Goal: Task Accomplishment & Management: Complete application form

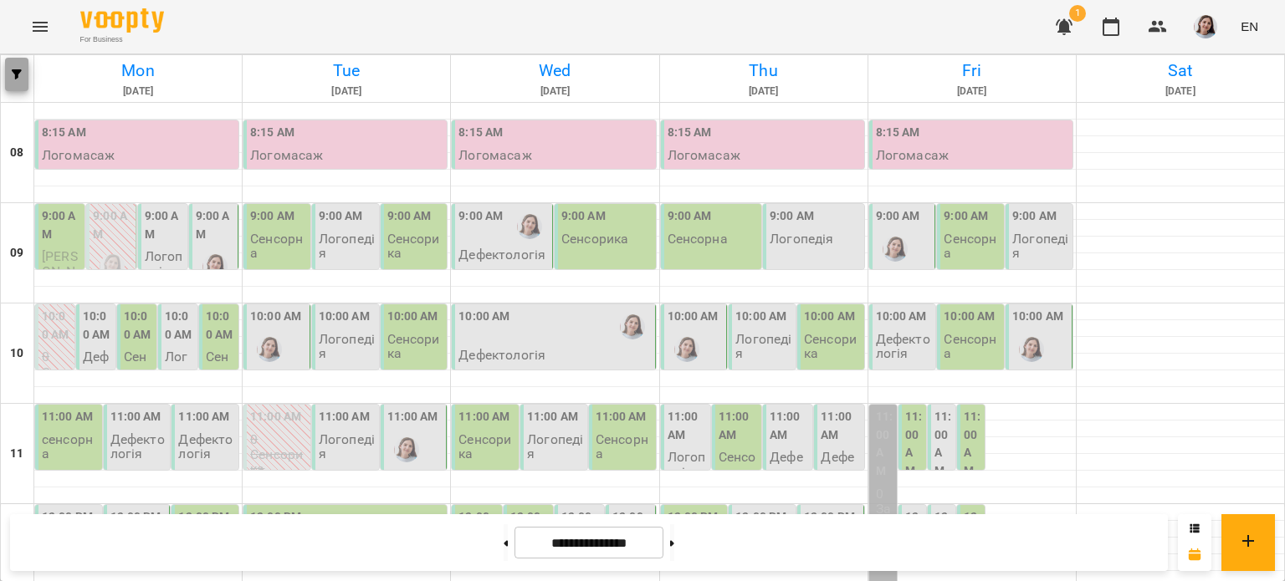
click at [20, 59] on button "button" at bounding box center [16, 74] width 23 height 33
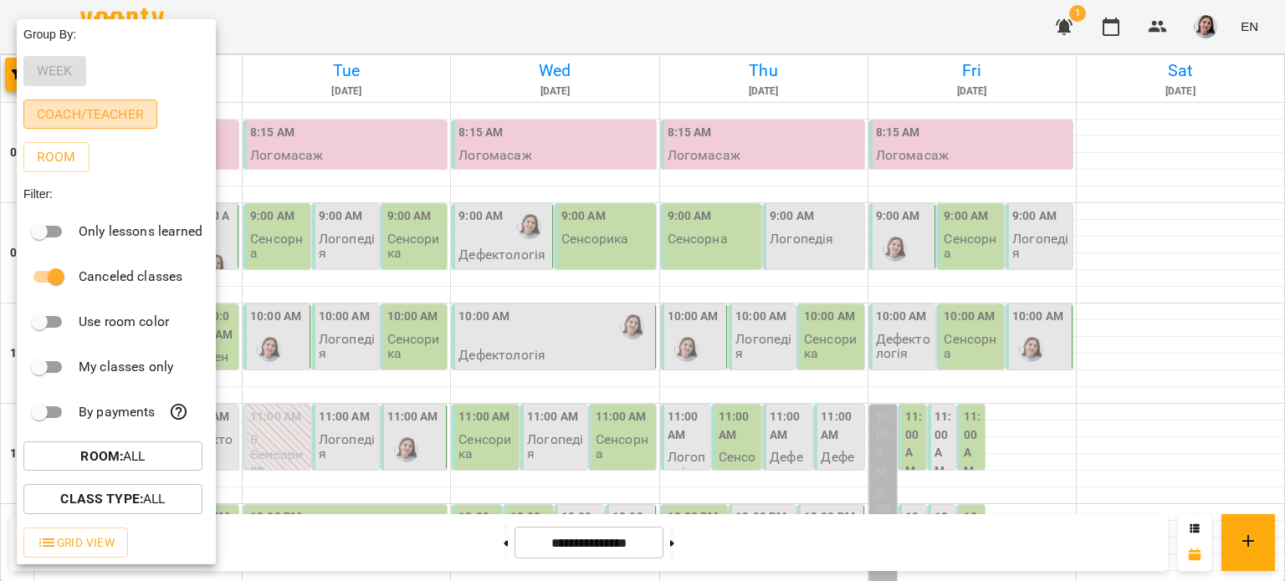
click at [74, 118] on p "Coach/Teacher" at bounding box center [90, 115] width 107 height 20
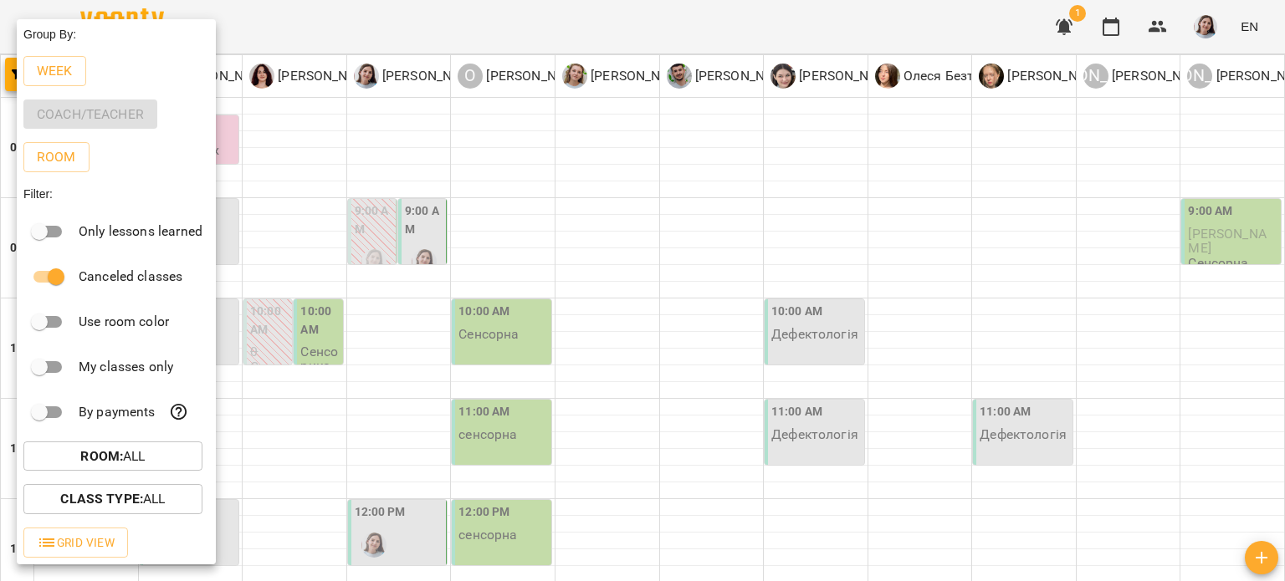
click at [465, 6] on div at bounding box center [642, 290] width 1285 height 581
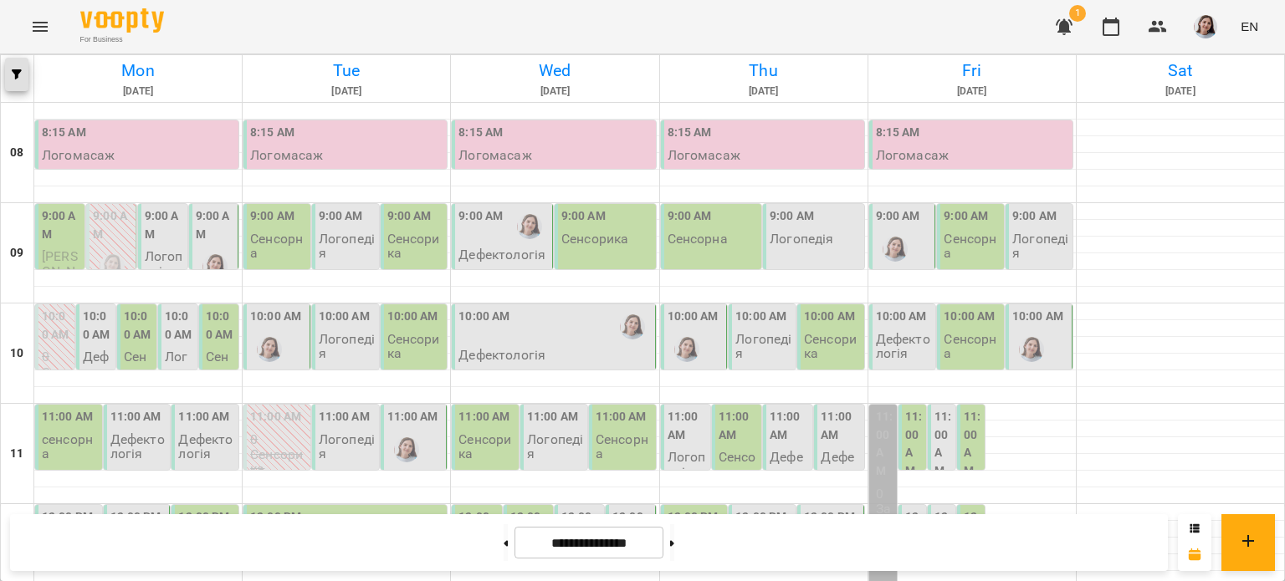
click at [10, 71] on span "button" at bounding box center [16, 74] width 23 height 10
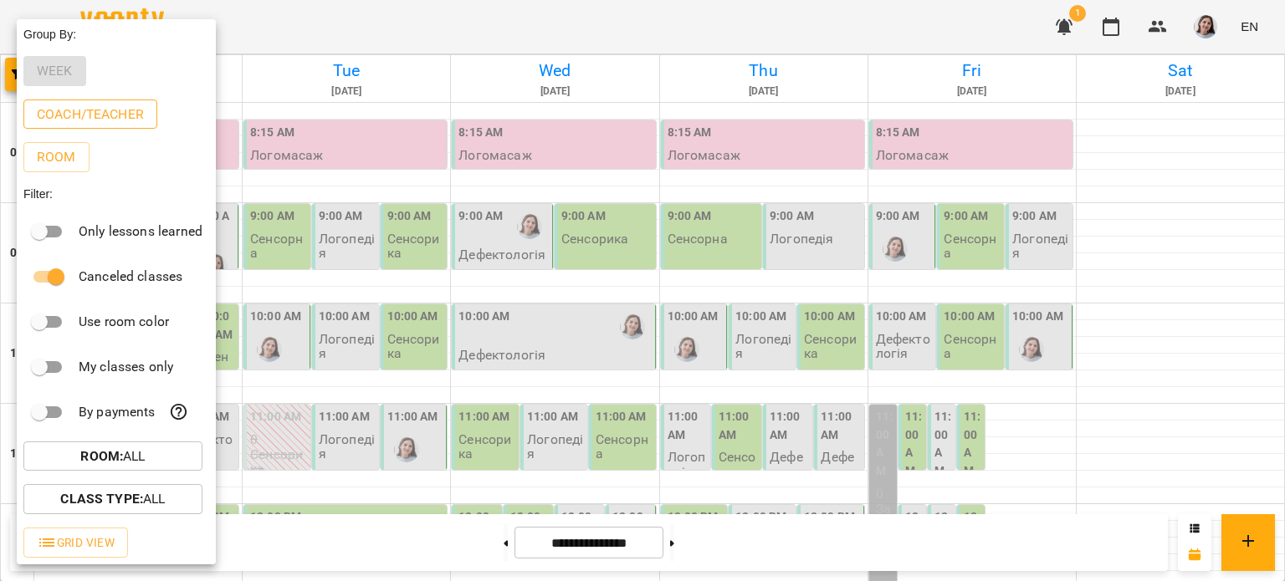
click at [120, 120] on p "Coach/Teacher" at bounding box center [90, 115] width 107 height 20
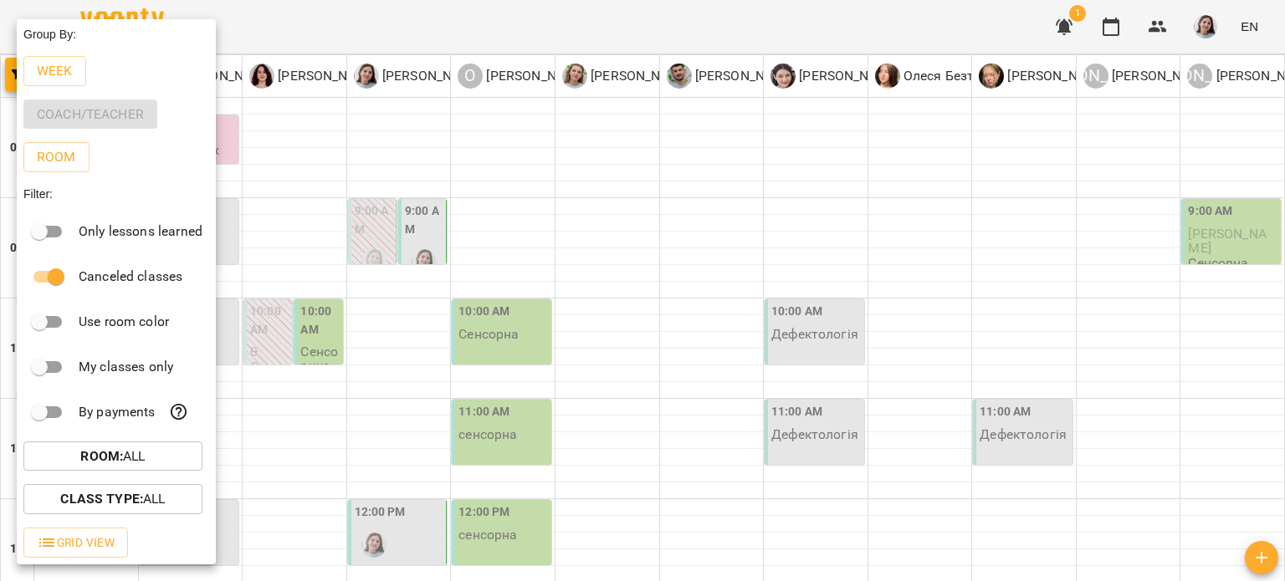
click at [549, 171] on div at bounding box center [642, 290] width 1285 height 581
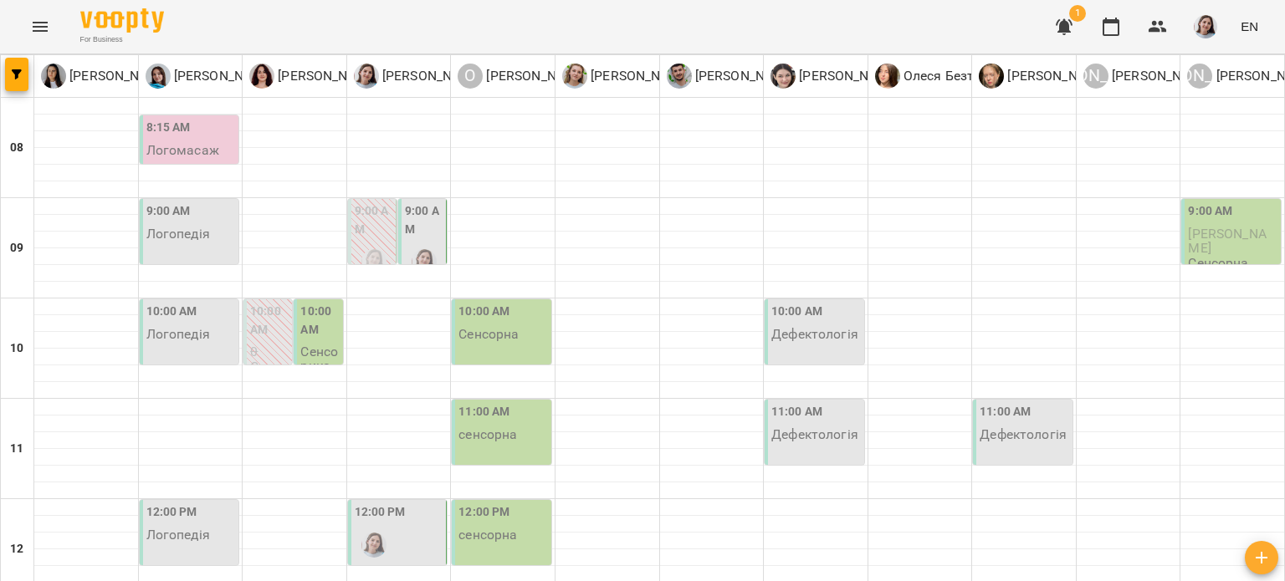
click at [440, 236] on div "9:00 AM Дефектологія" at bounding box center [422, 264] width 49 height 131
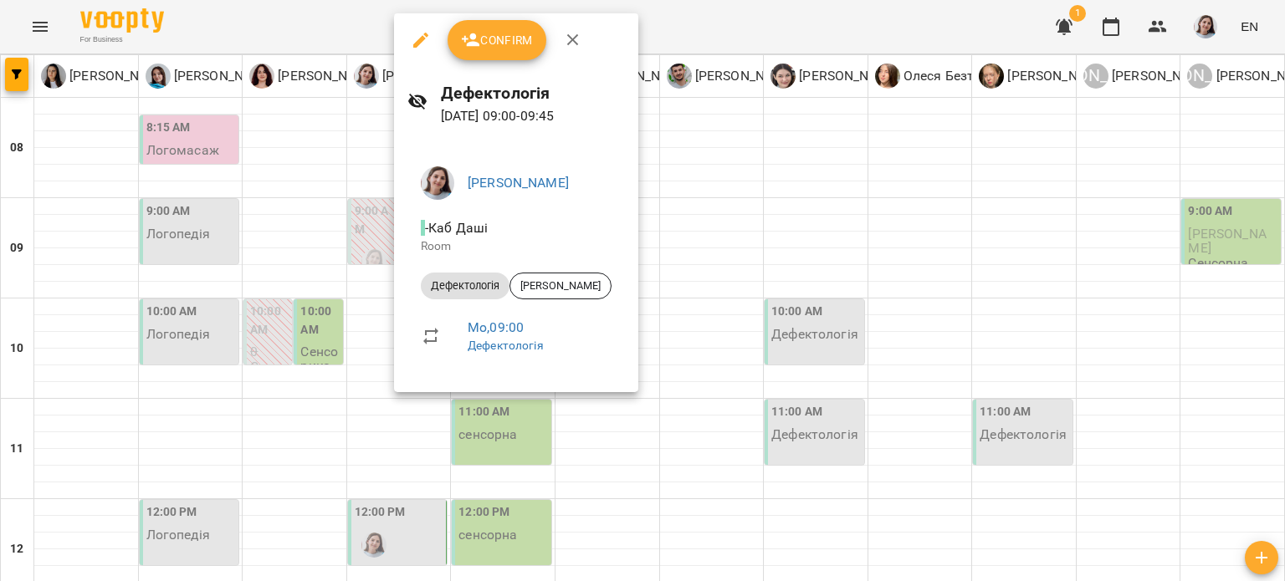
click at [602, 208] on li "- [GEOGRAPHIC_DATA]" at bounding box center [515, 236] width 217 height 59
click at [649, 206] on div at bounding box center [642, 290] width 1285 height 581
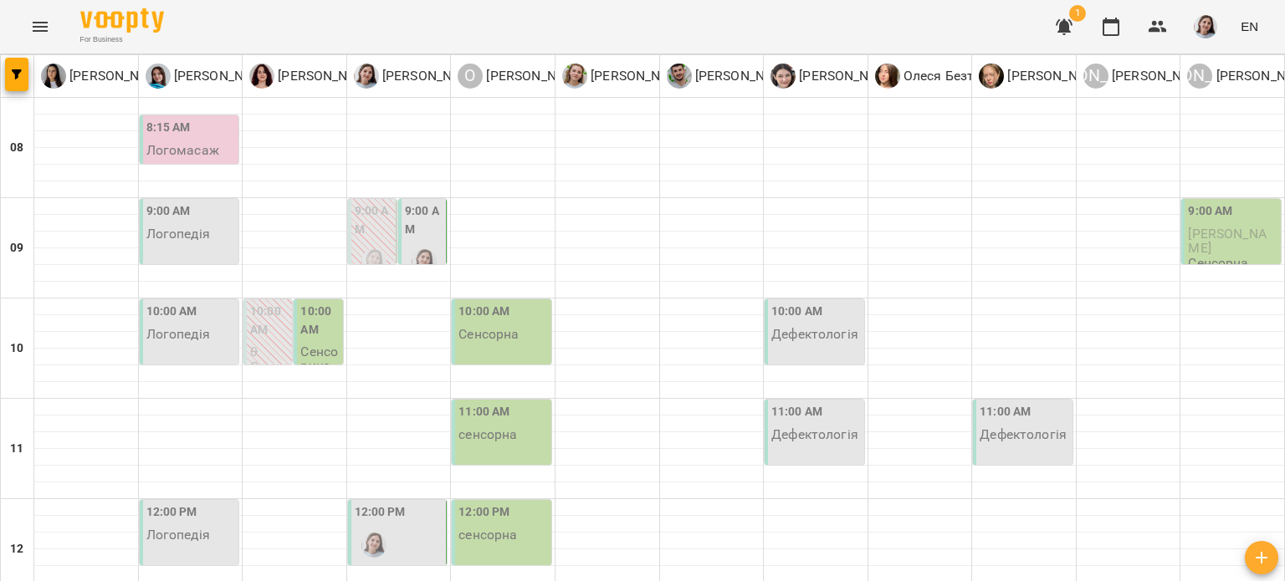
scroll to position [251, 0]
click at [421, 503] on div "12:00 PM" at bounding box center [399, 533] width 89 height 61
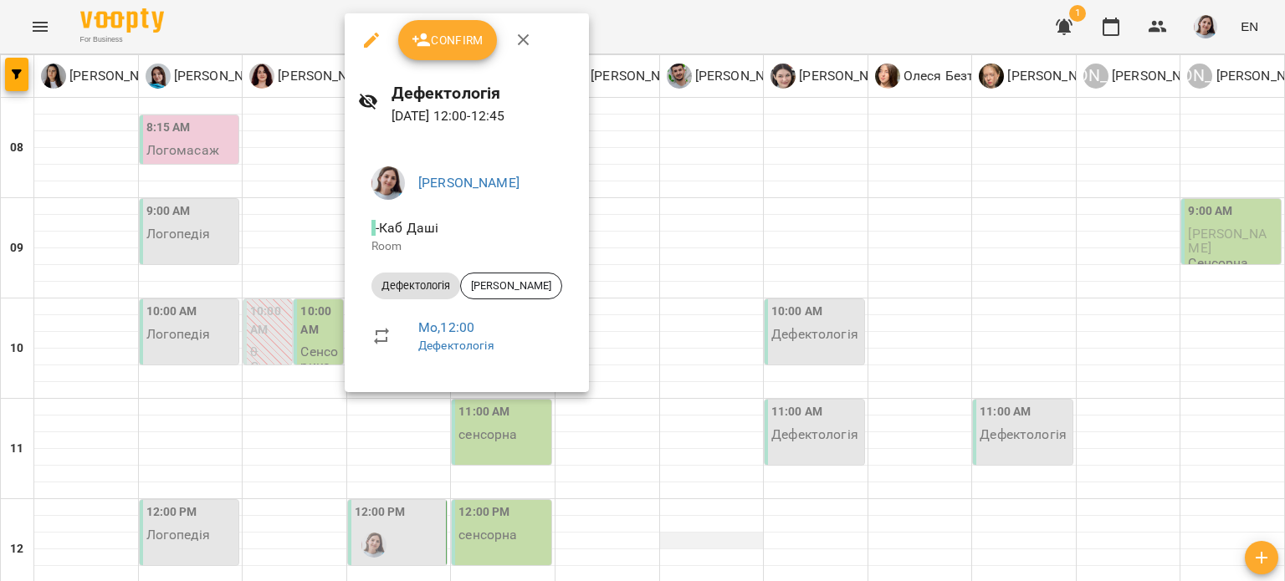
click at [713, 282] on div at bounding box center [642, 290] width 1285 height 581
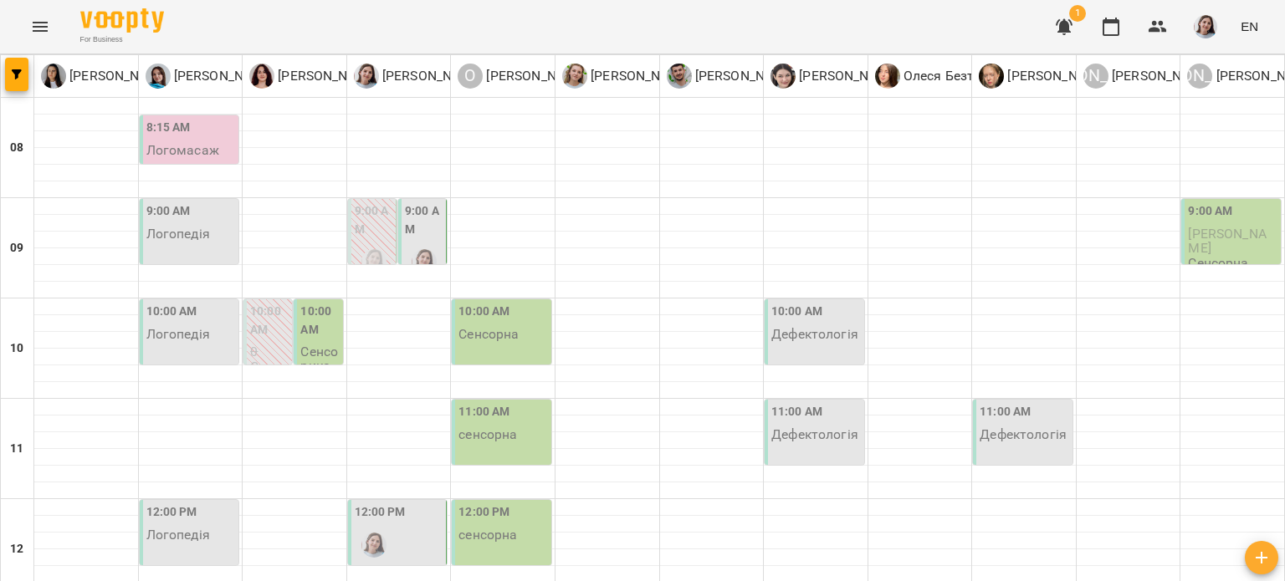
scroll to position [502, 0]
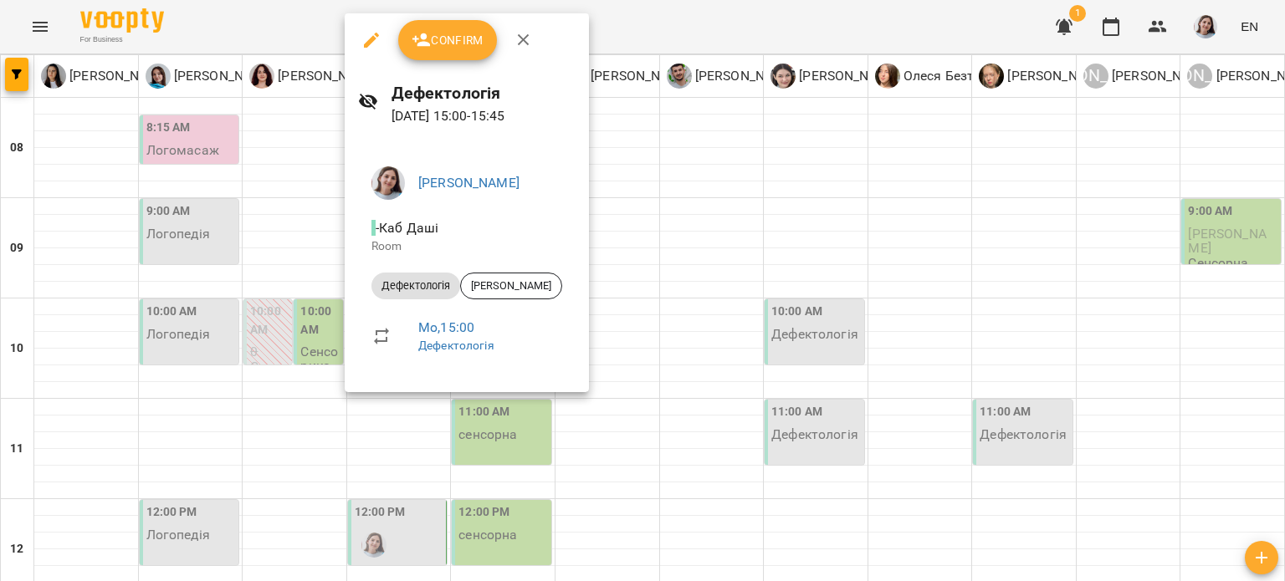
click at [615, 297] on div at bounding box center [642, 290] width 1285 height 581
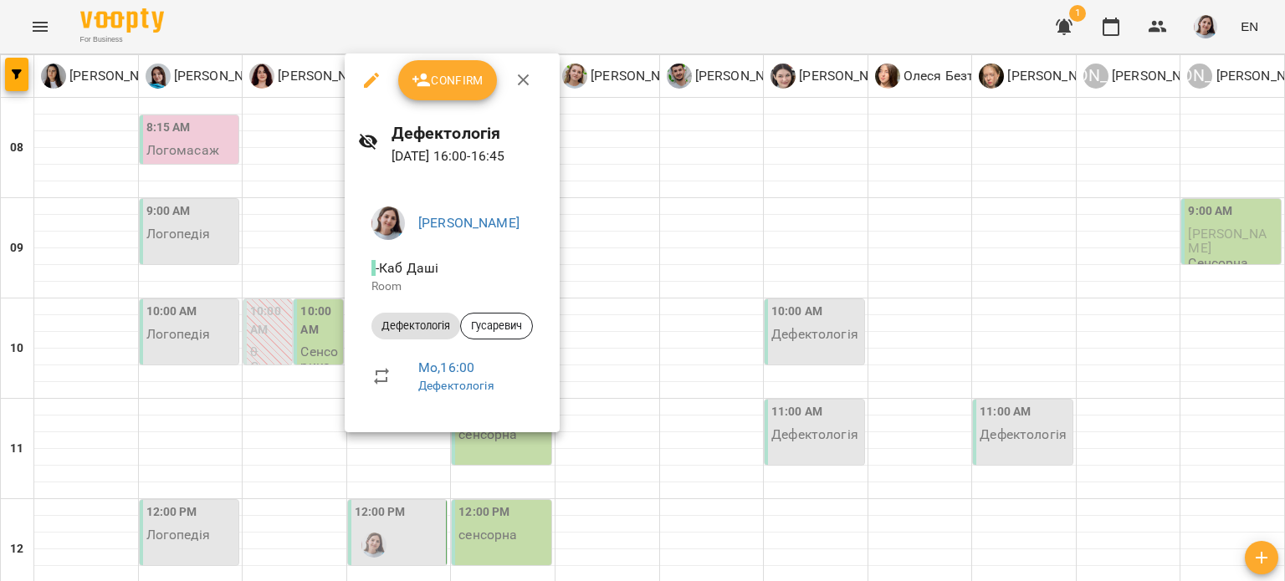
click at [693, 269] on div at bounding box center [642, 290] width 1285 height 581
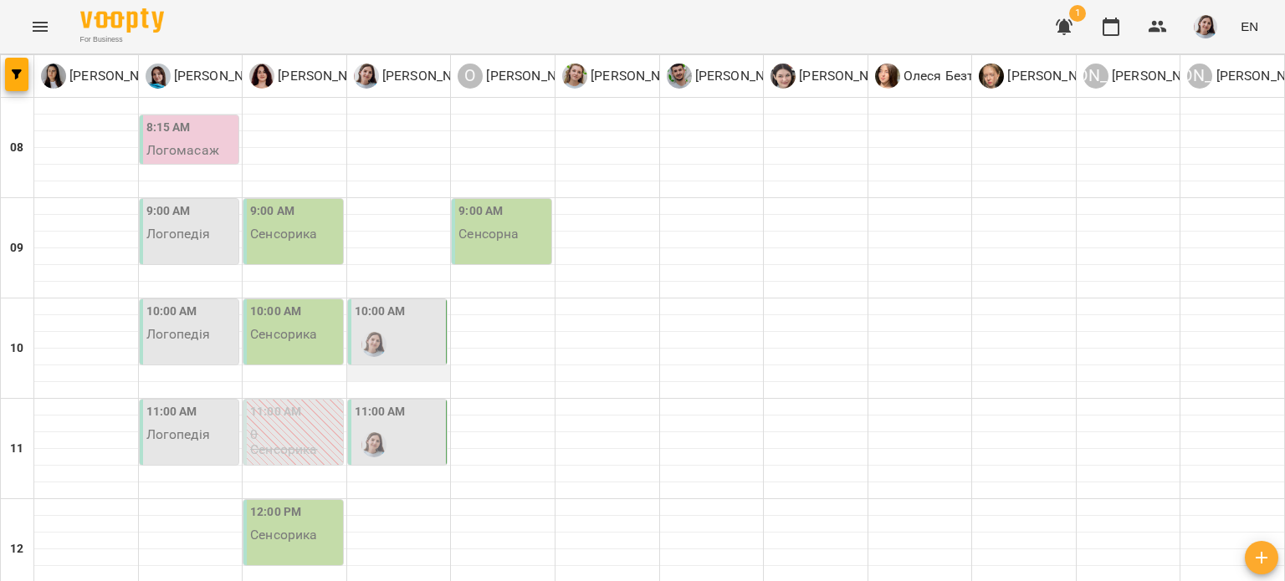
scroll to position [167, 0]
click at [396, 303] on div "10:00 AM" at bounding box center [399, 333] width 89 height 61
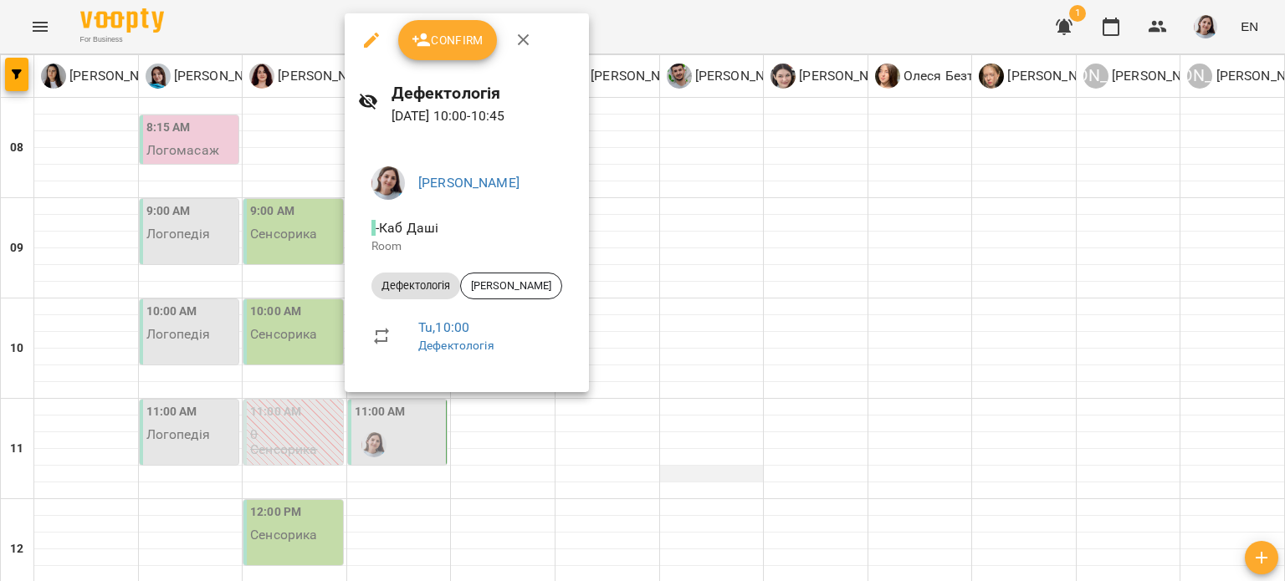
click at [689, 304] on div at bounding box center [642, 290] width 1285 height 581
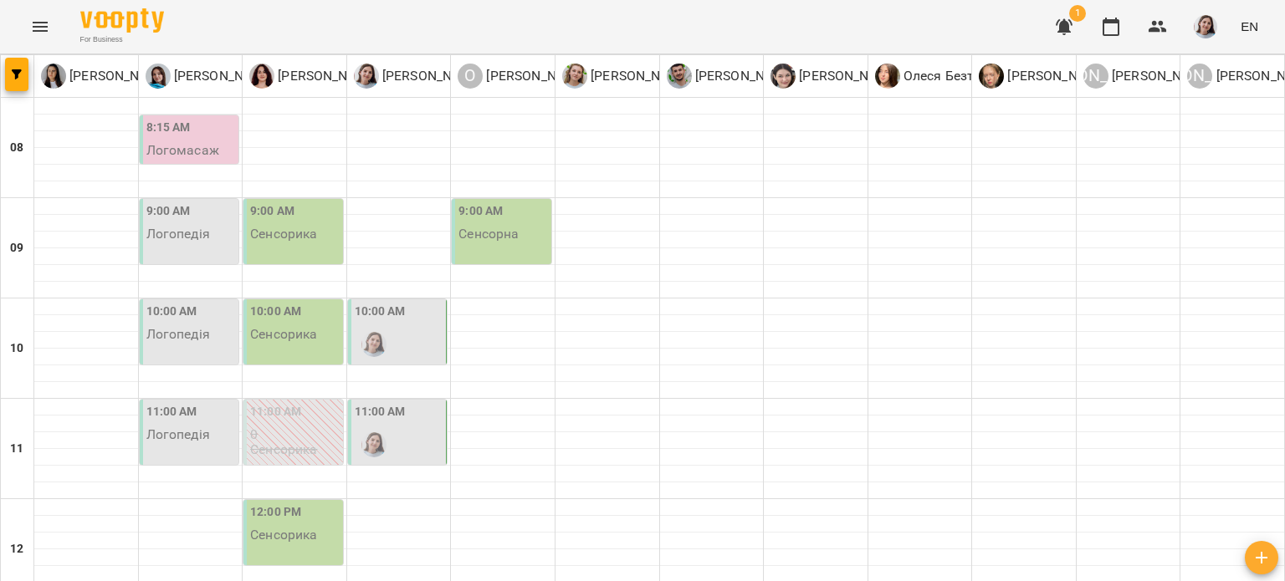
click at [424, 403] on div "11:00 AM" at bounding box center [399, 433] width 89 height 61
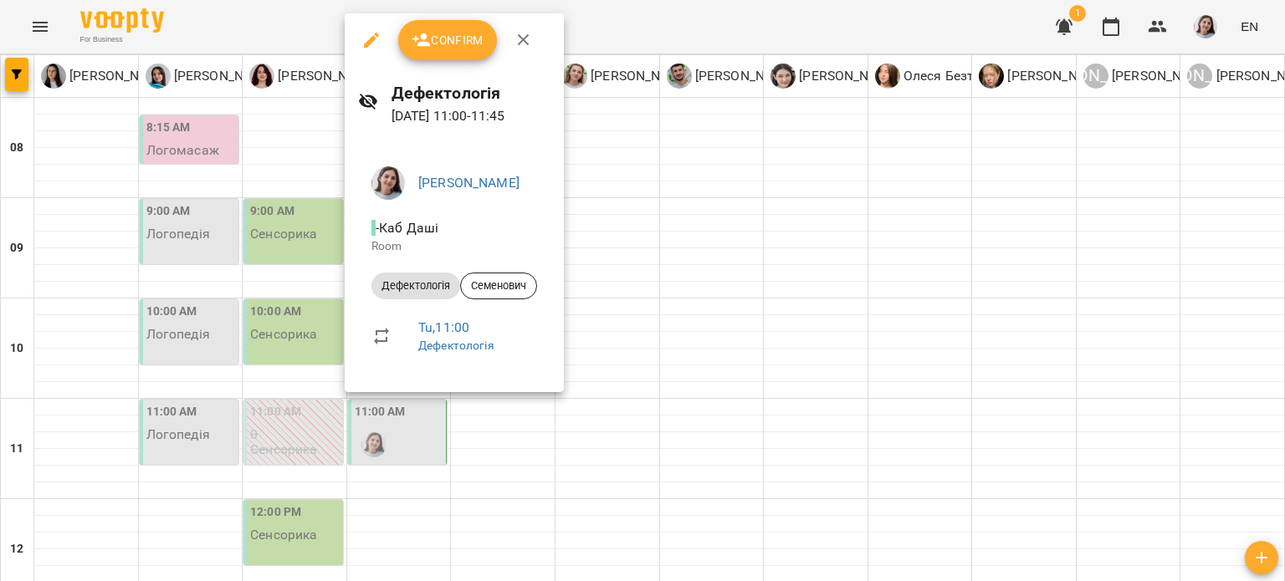
click at [818, 443] on div at bounding box center [642, 290] width 1285 height 581
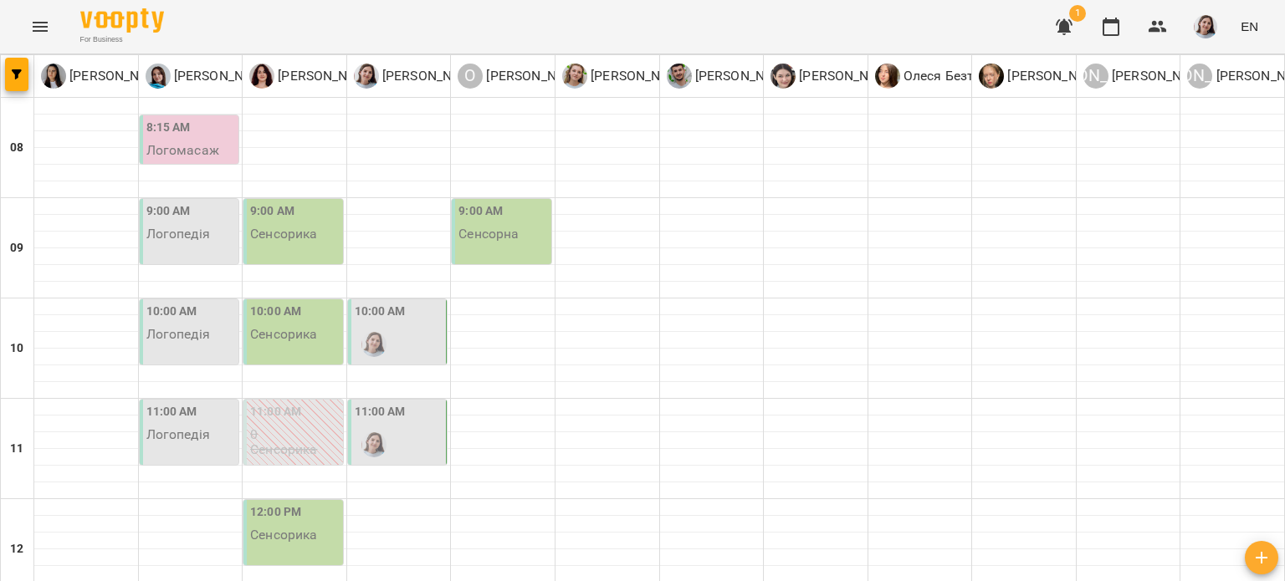
scroll to position [335, 0]
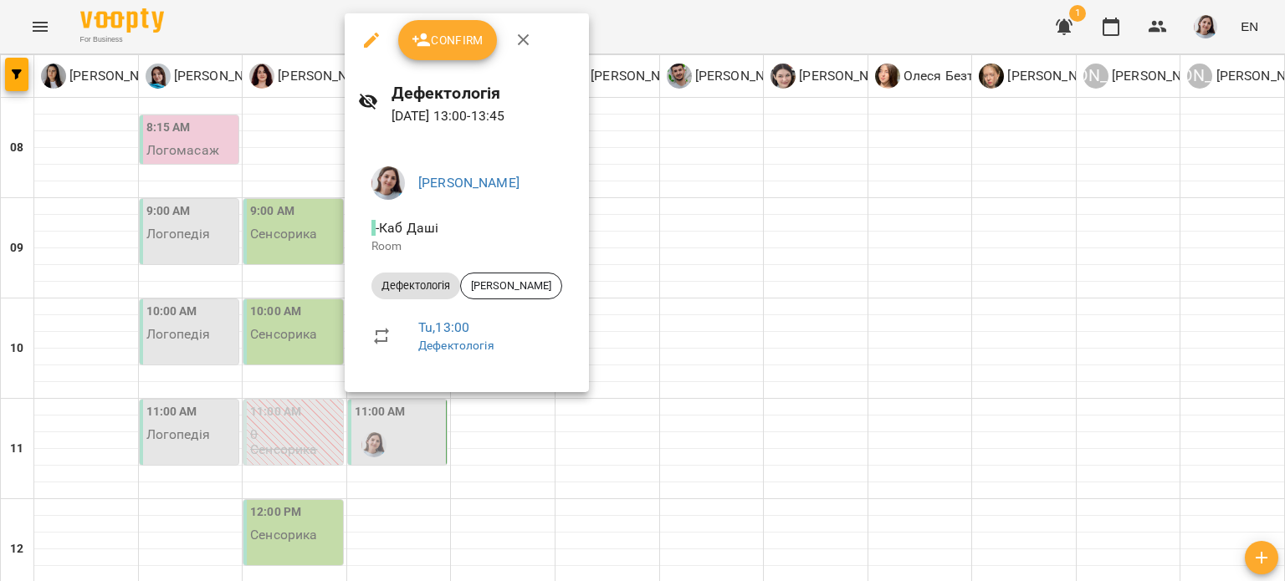
click at [646, 278] on div at bounding box center [642, 290] width 1285 height 581
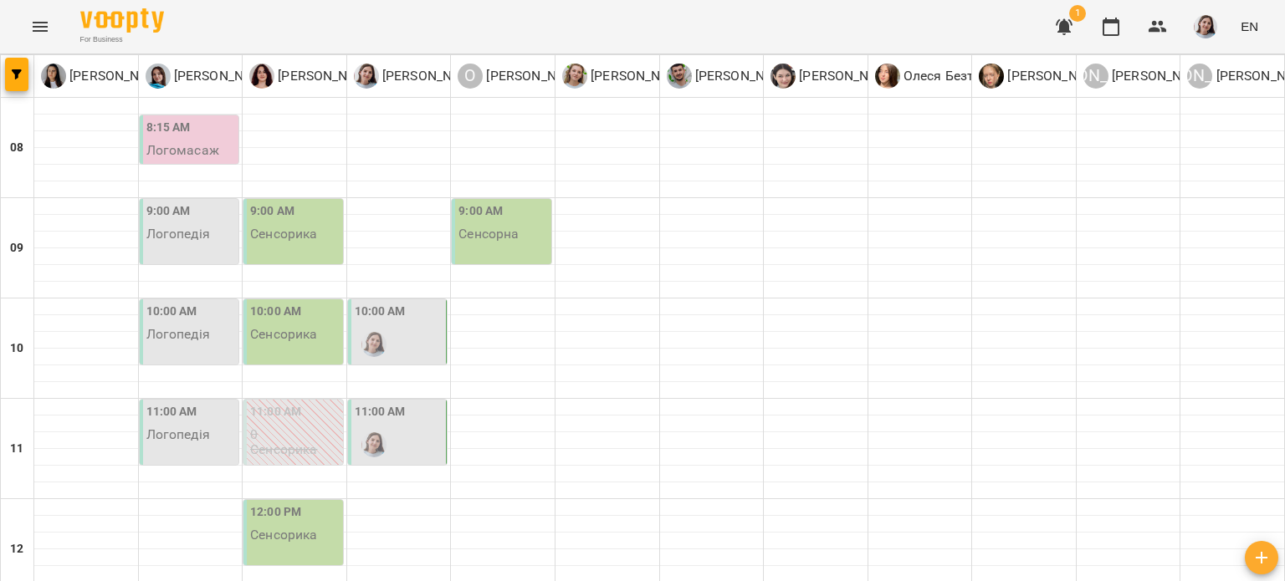
scroll to position [585, 0]
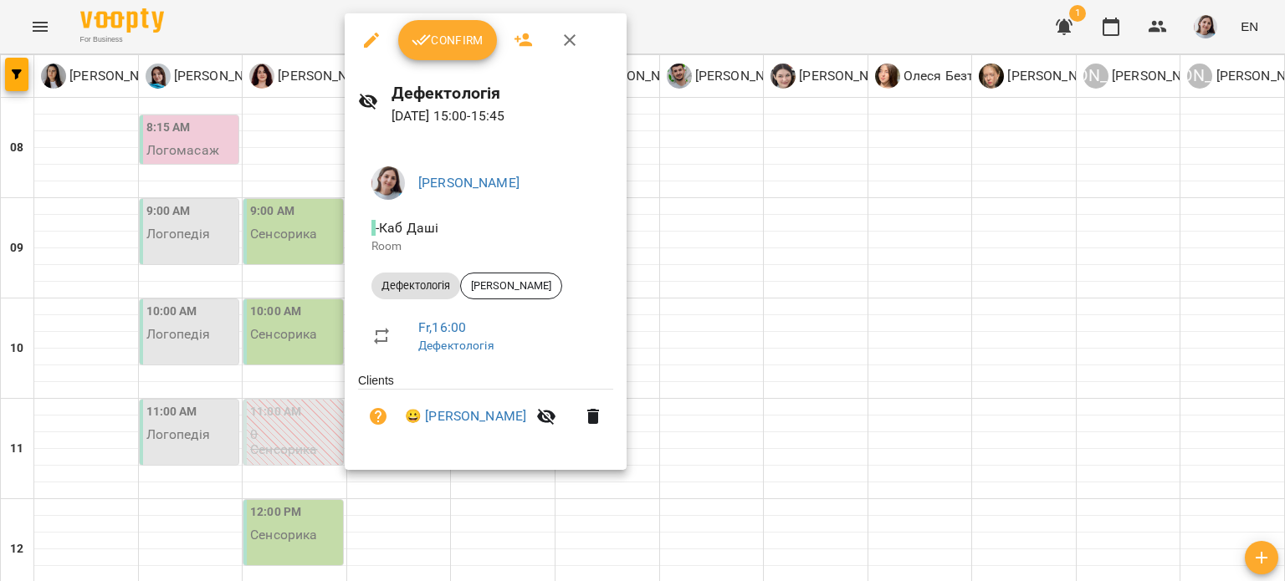
click at [678, 301] on div at bounding box center [642, 290] width 1285 height 581
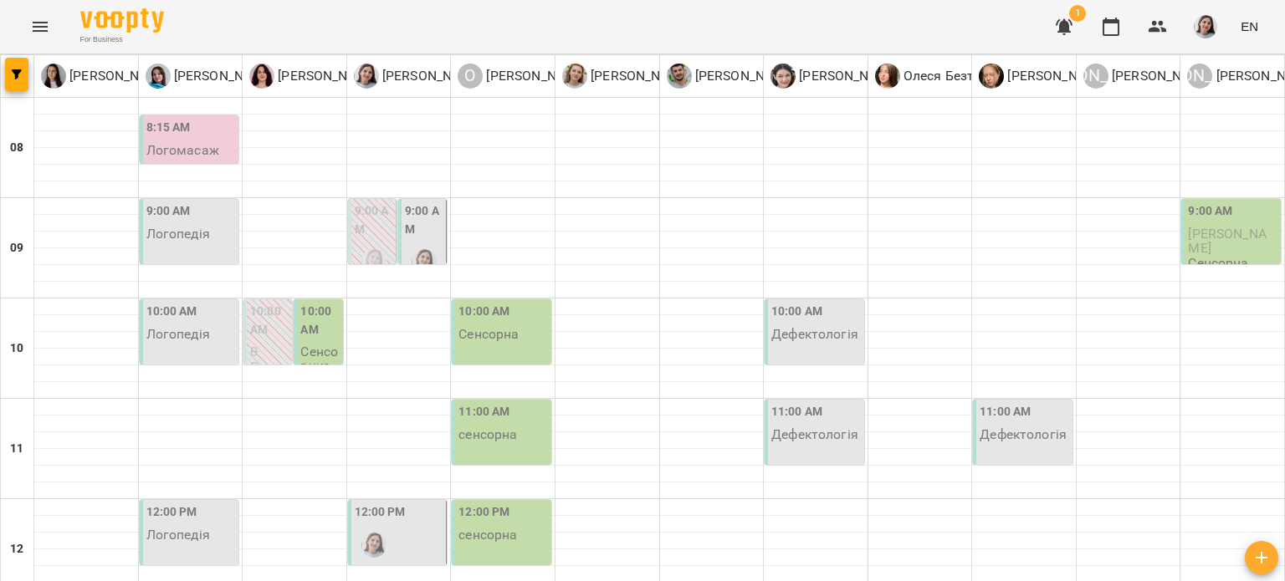
click at [446, 38] on div "For Business 1 EN" at bounding box center [642, 27] width 1285 height 54
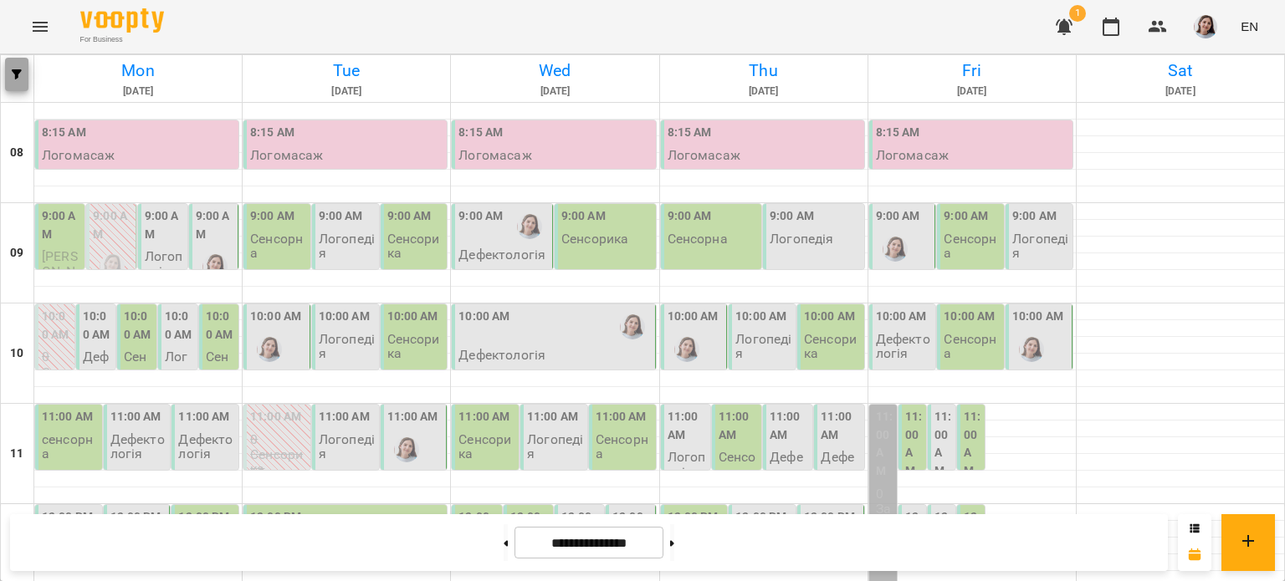
click at [12, 73] on icon "button" at bounding box center [17, 74] width 10 height 10
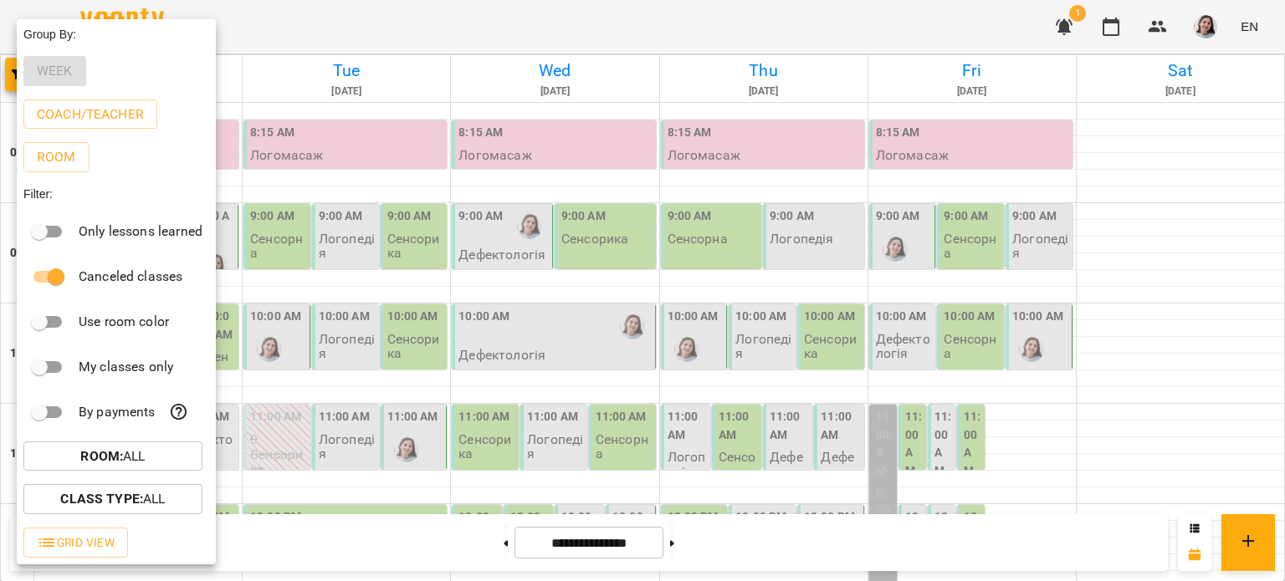
click at [73, 120] on p "Coach/Teacher" at bounding box center [90, 115] width 107 height 20
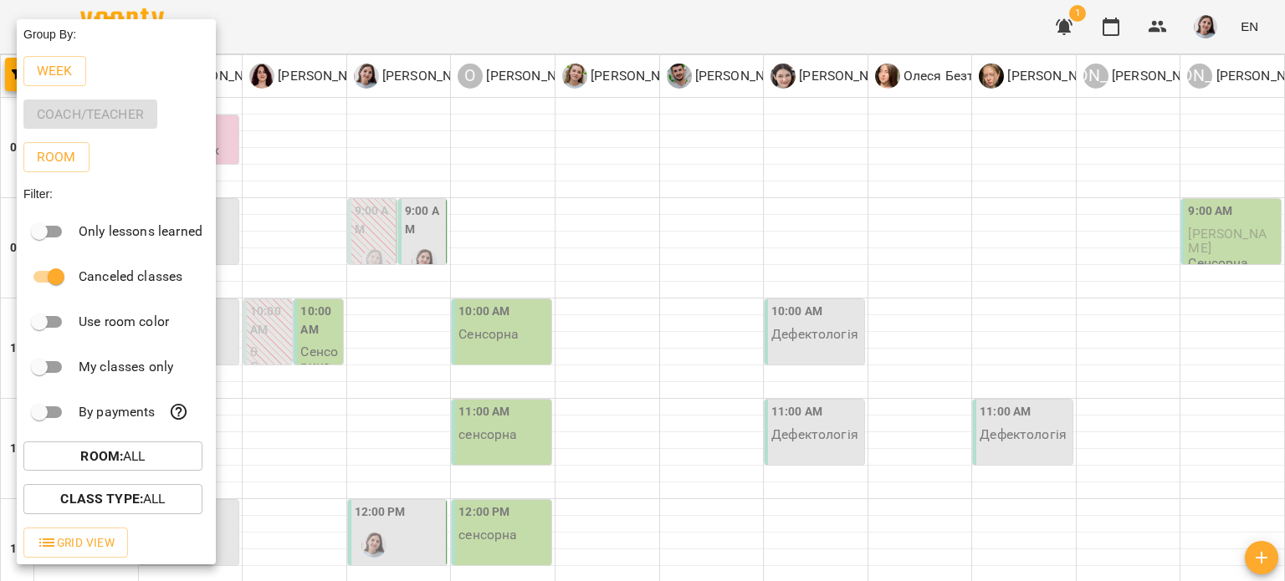
click at [362, 35] on div at bounding box center [642, 290] width 1285 height 581
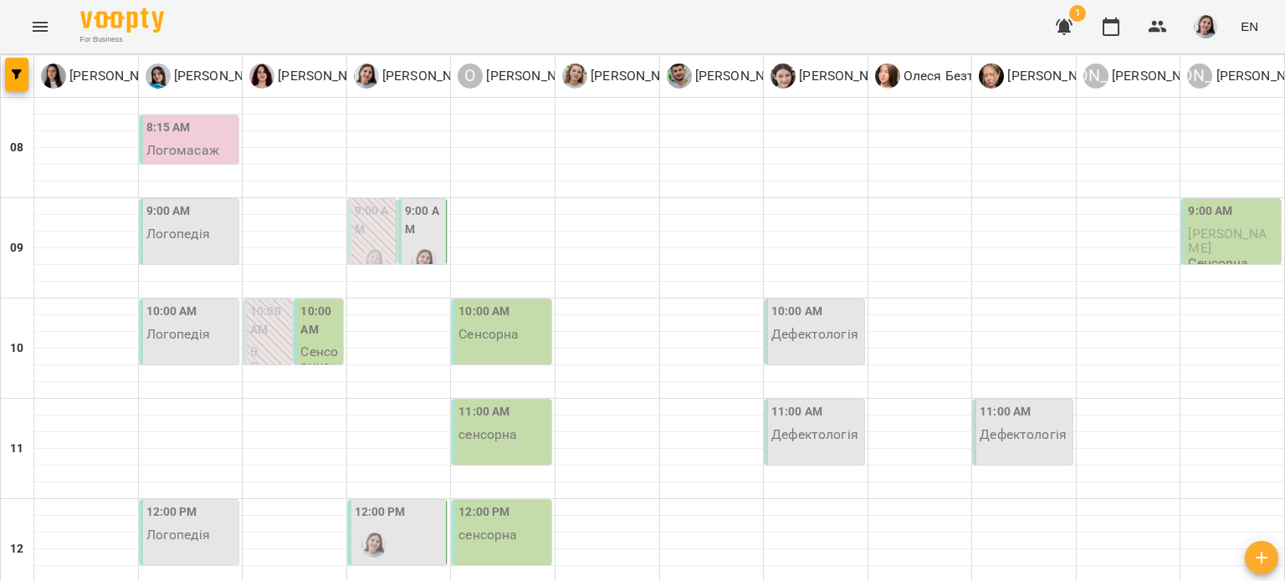
scroll to position [753, 0]
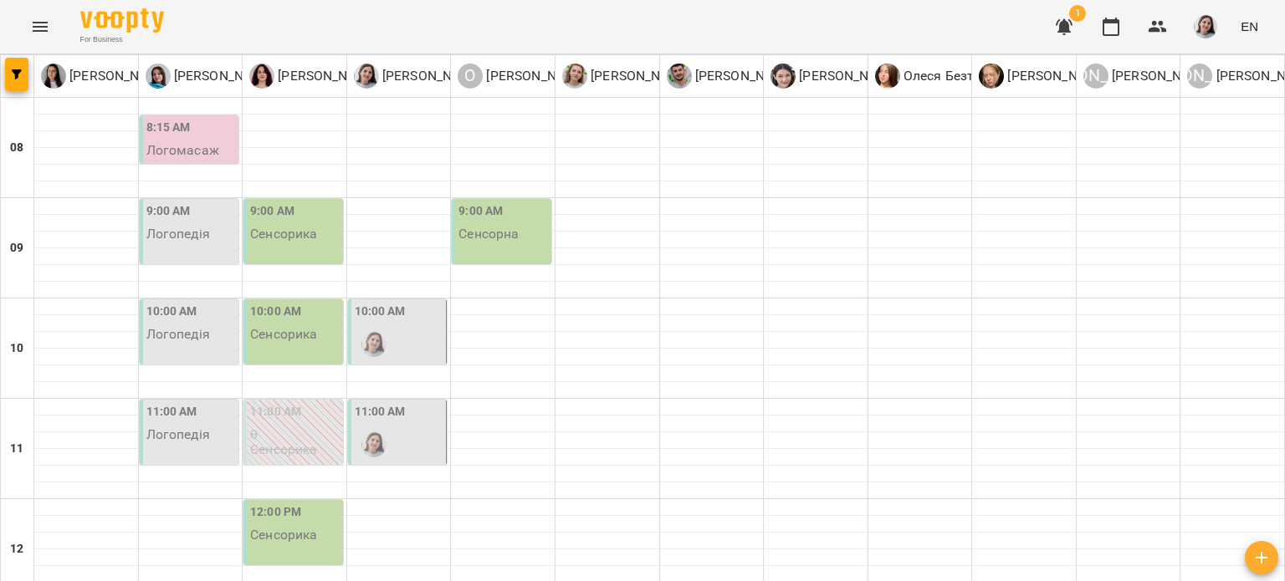
scroll to position [669, 0]
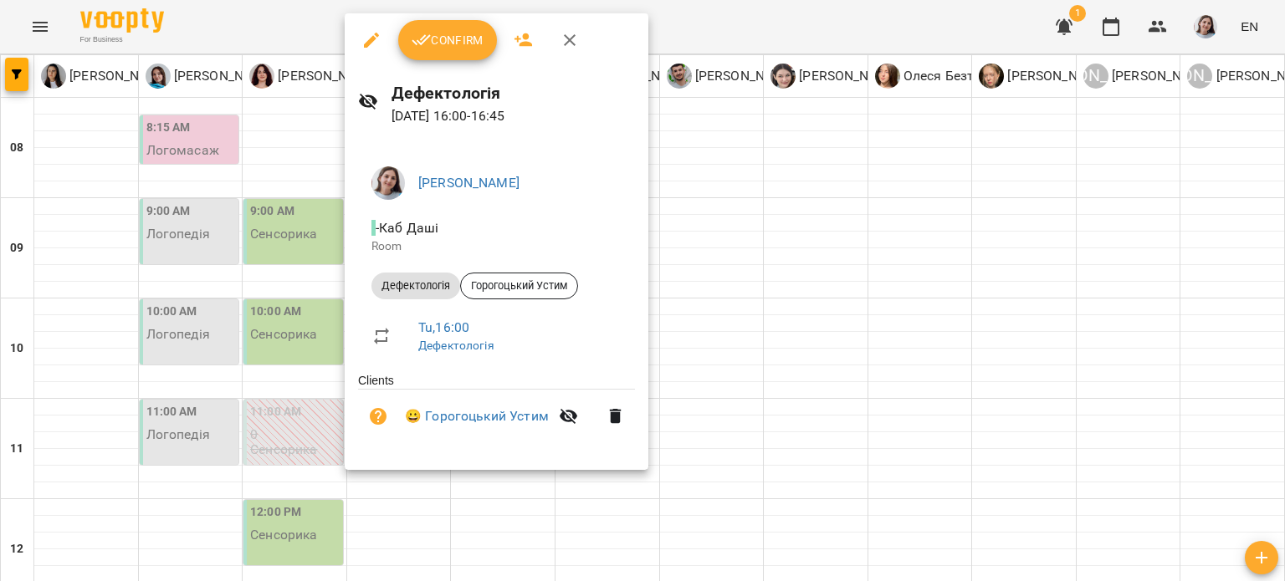
click at [719, 317] on div at bounding box center [642, 290] width 1285 height 581
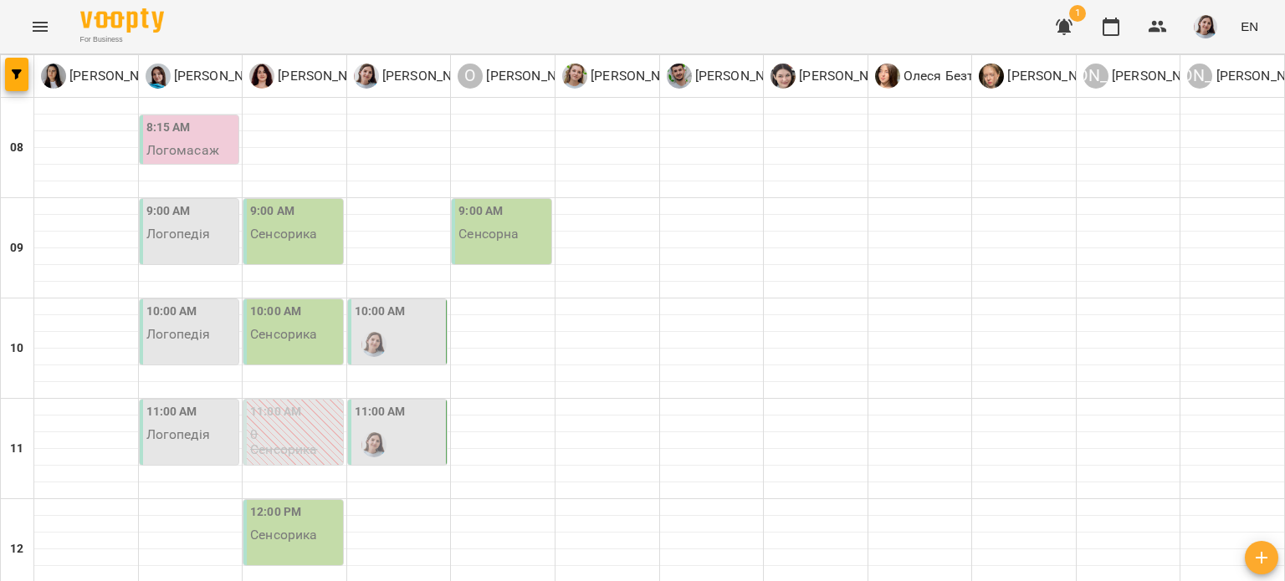
scroll to position [251, 0]
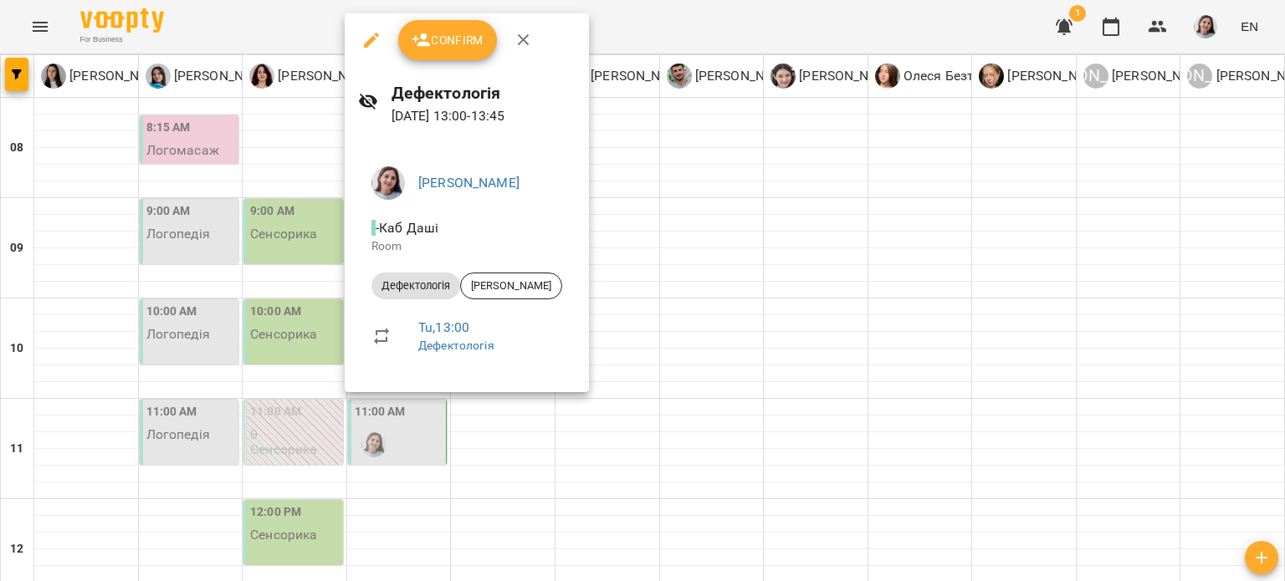
click at [651, 300] on div at bounding box center [642, 290] width 1285 height 581
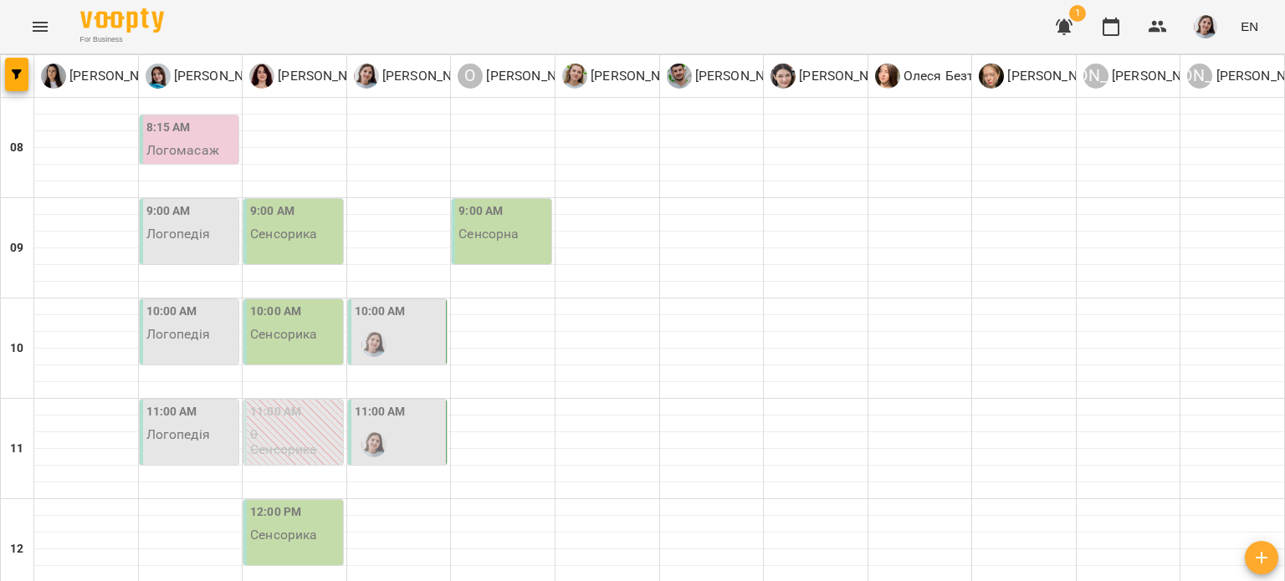
scroll to position [0, 0]
click at [378, 414] on label "11:00 AM" at bounding box center [380, 412] width 51 height 18
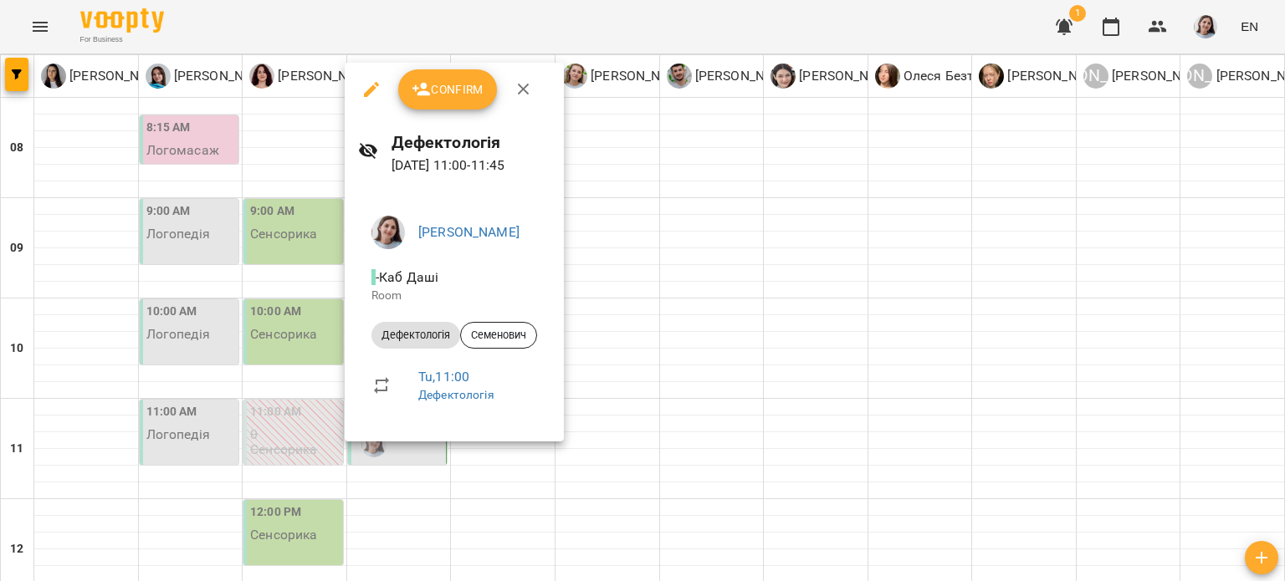
click at [614, 326] on div at bounding box center [642, 290] width 1285 height 581
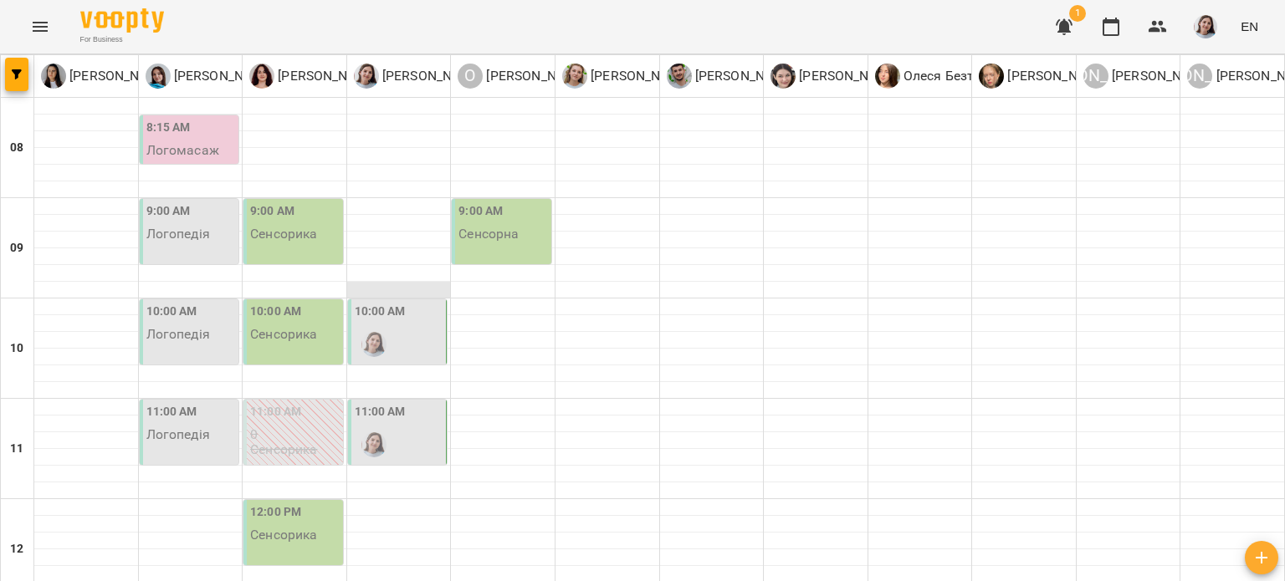
click at [355, 290] on div at bounding box center [399, 290] width 104 height 17
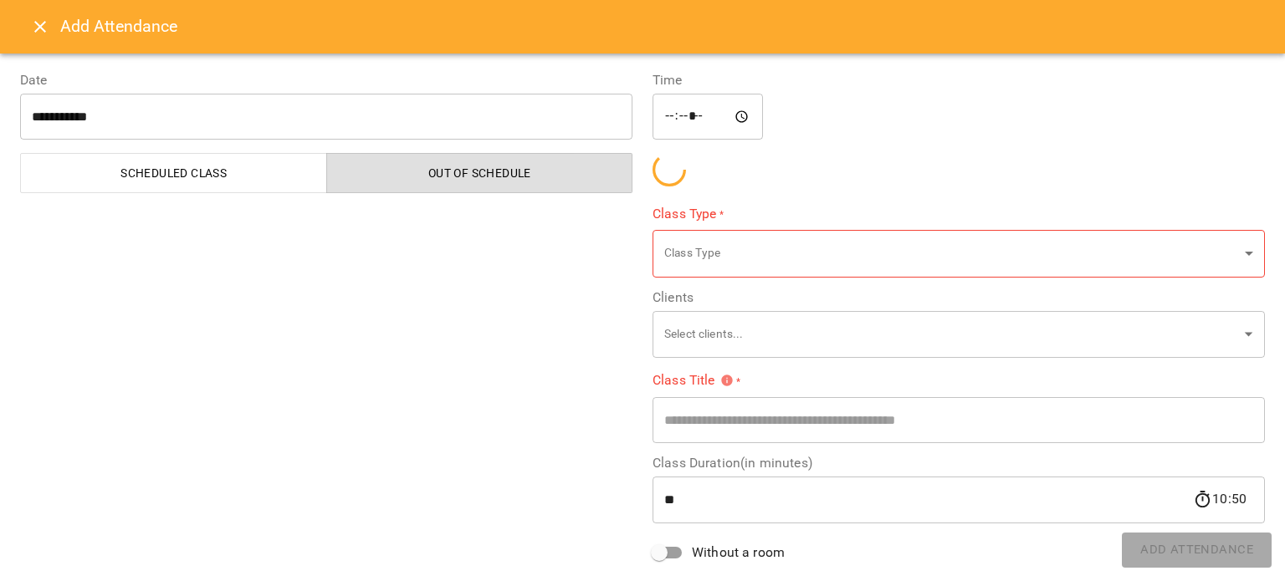
type input "**********"
type input "**"
type input "**********"
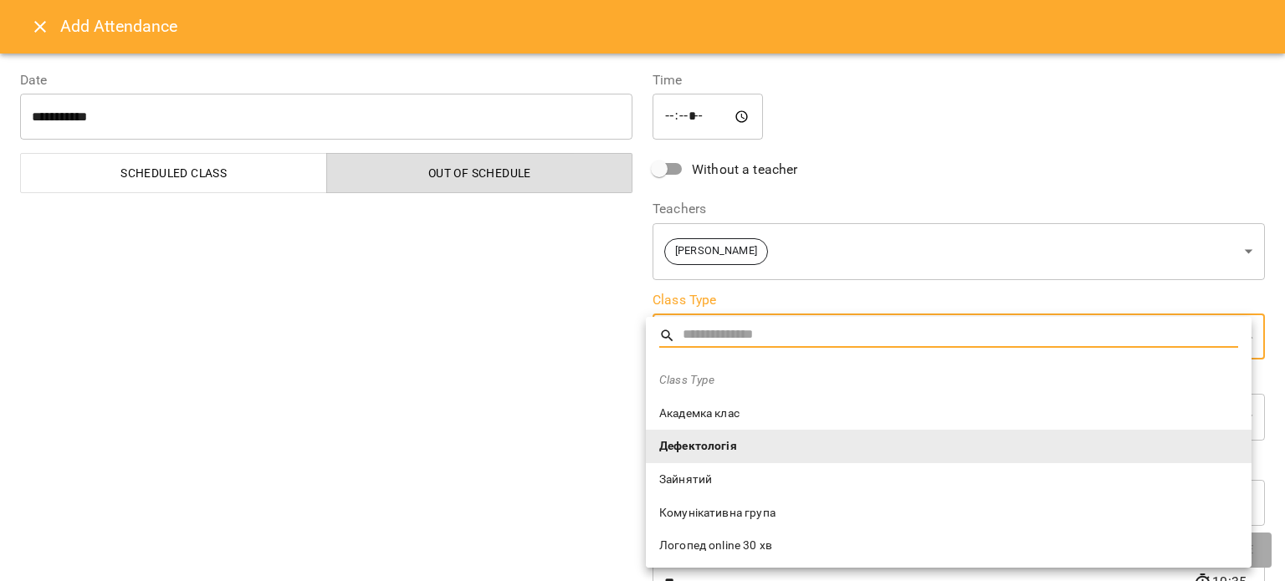
click at [711, 325] on input "text" at bounding box center [959, 336] width 555 height 24
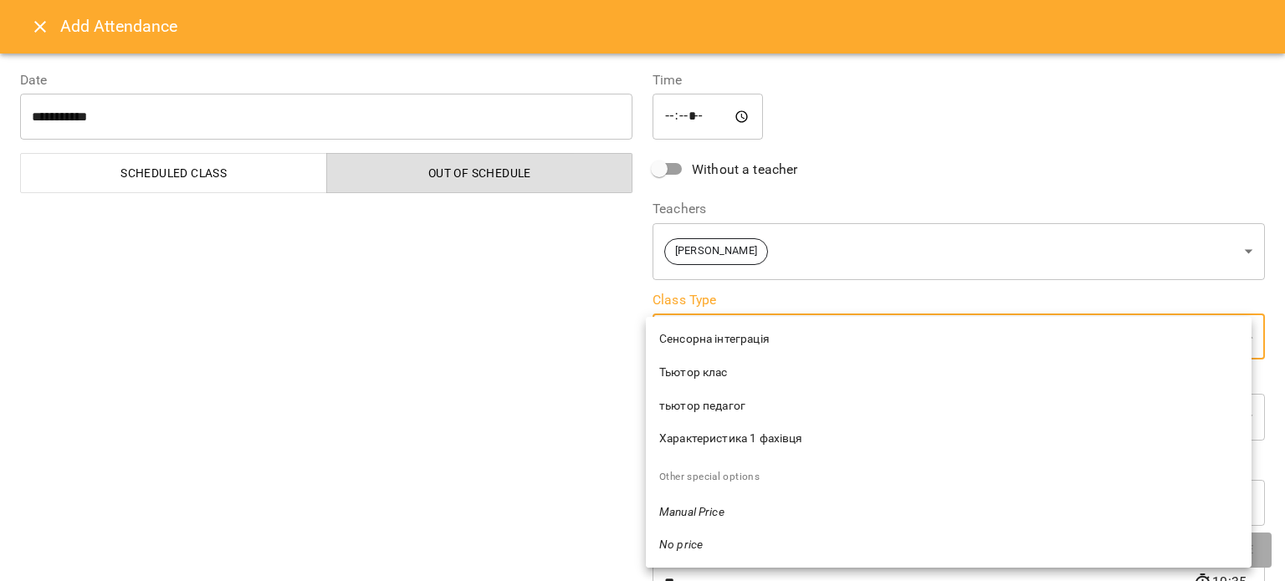
scroll to position [505, 0]
click at [534, 480] on div at bounding box center [642, 290] width 1285 height 581
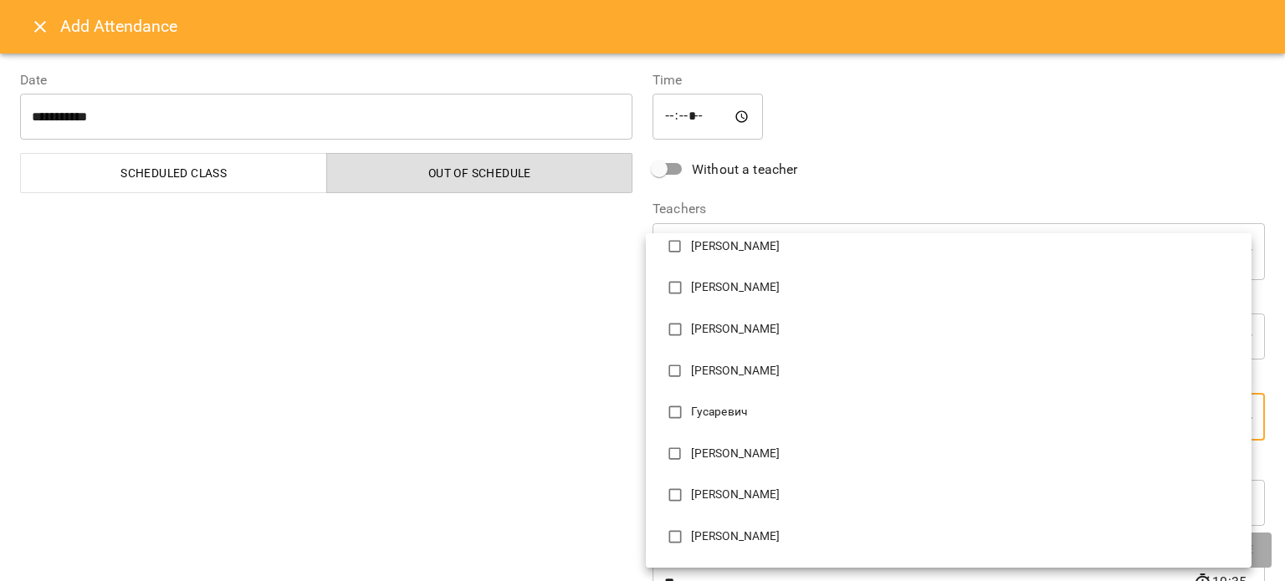
scroll to position [1756, 0]
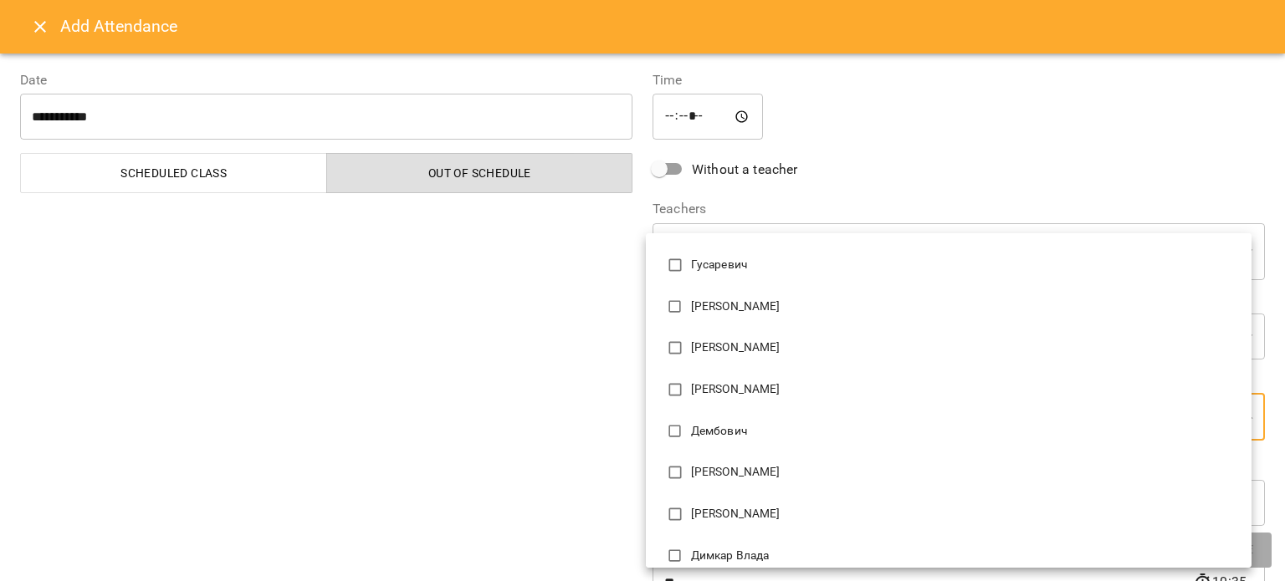
click at [495, 437] on div at bounding box center [642, 290] width 1285 height 581
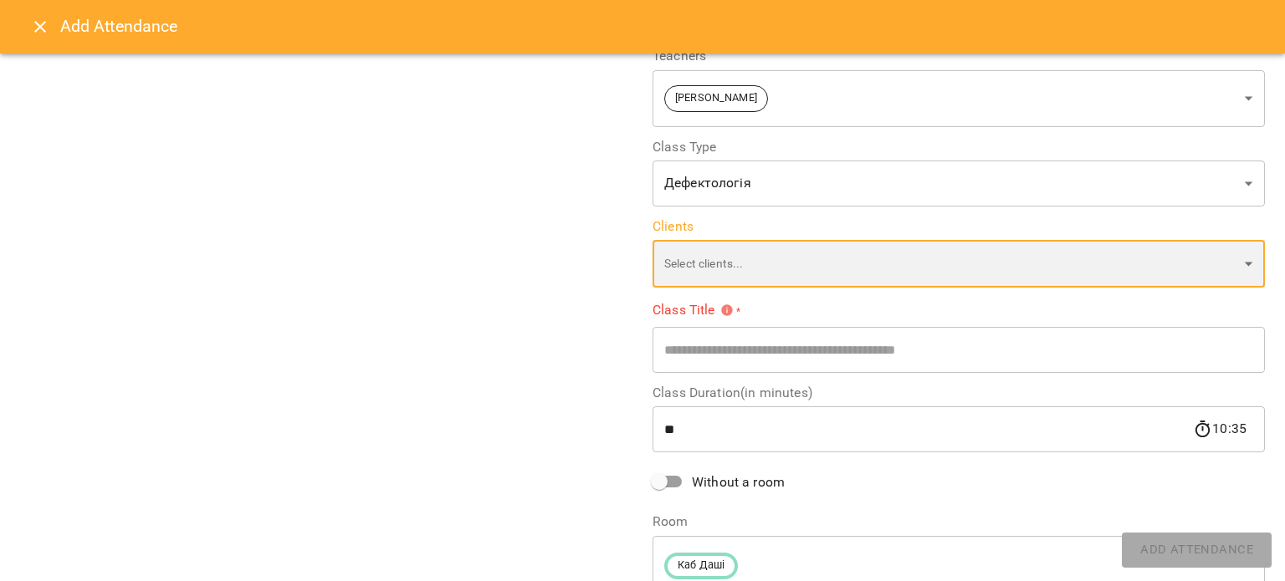
scroll to position [223, 0]
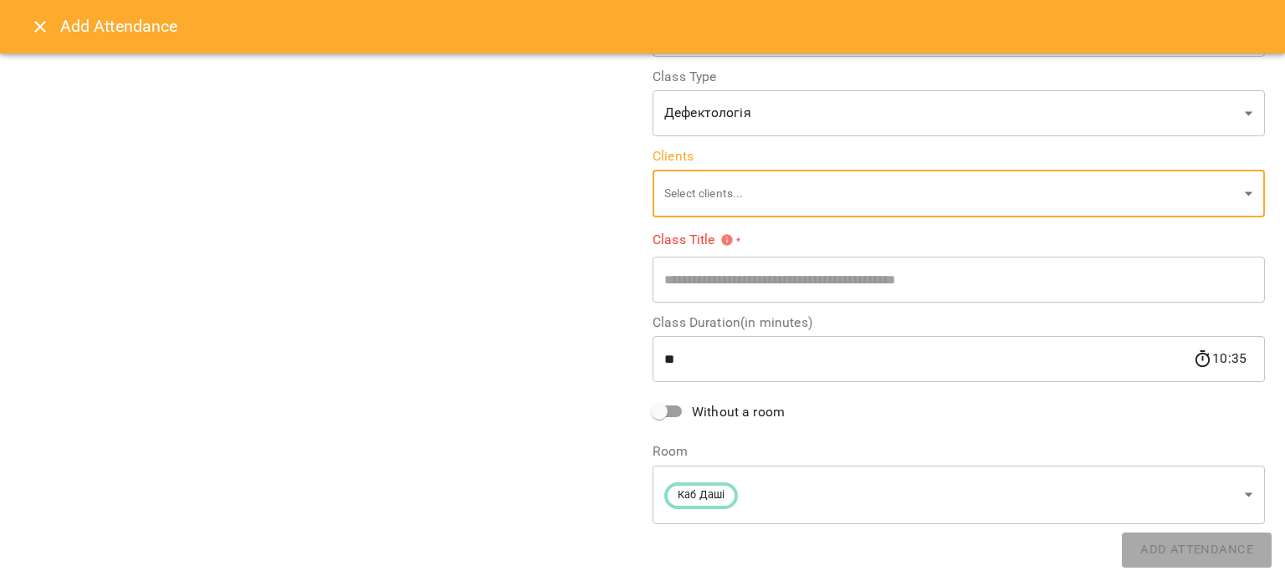
click at [721, 274] on input "text" at bounding box center [958, 279] width 612 height 47
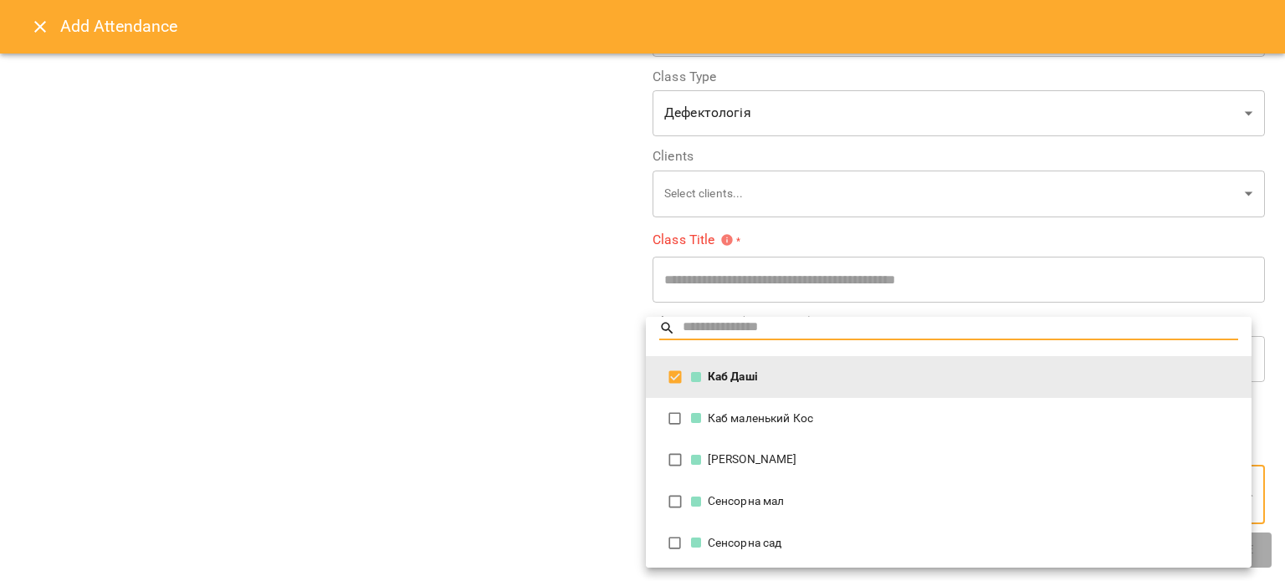
scroll to position [10, 0]
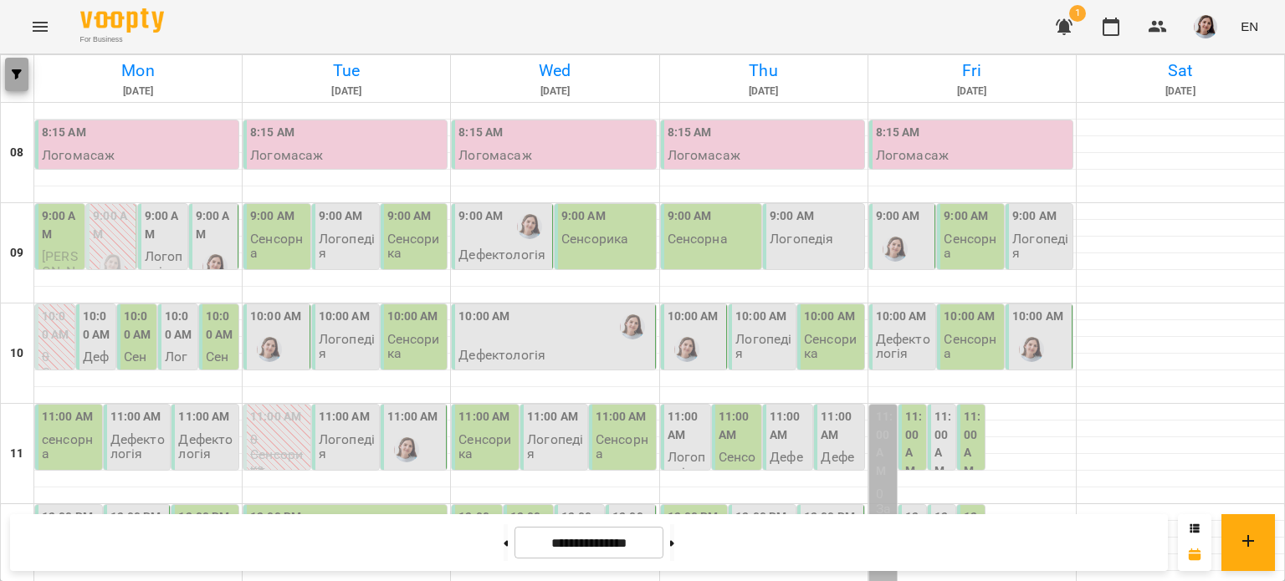
click at [14, 69] on button "button" at bounding box center [16, 74] width 23 height 33
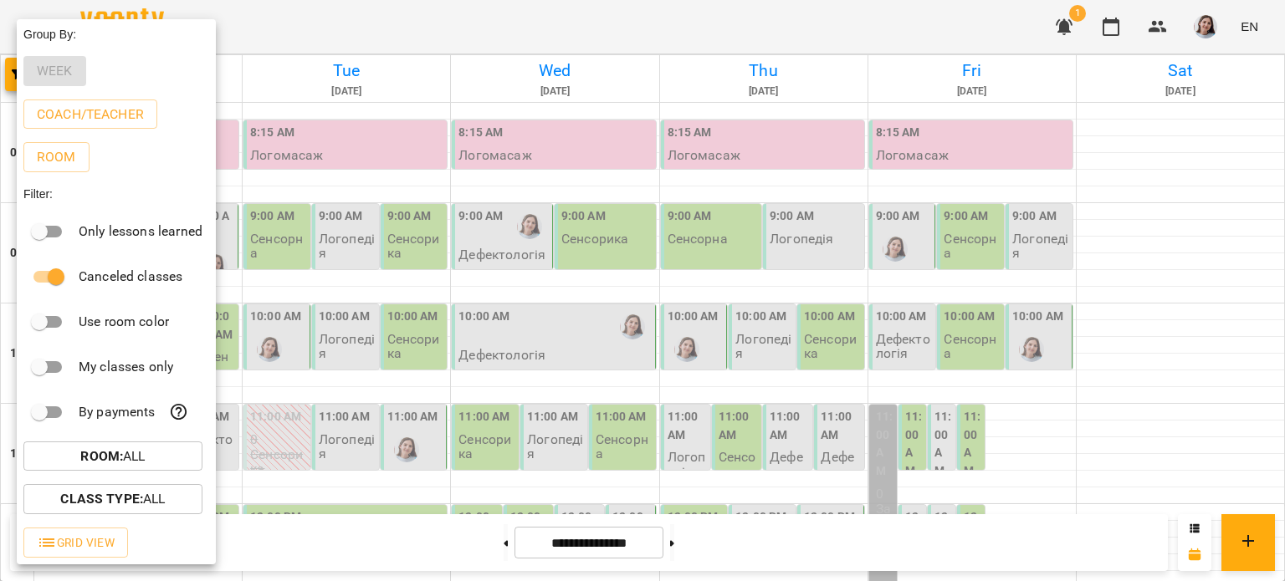
click at [66, 120] on p "Coach/Teacher" at bounding box center [90, 115] width 107 height 20
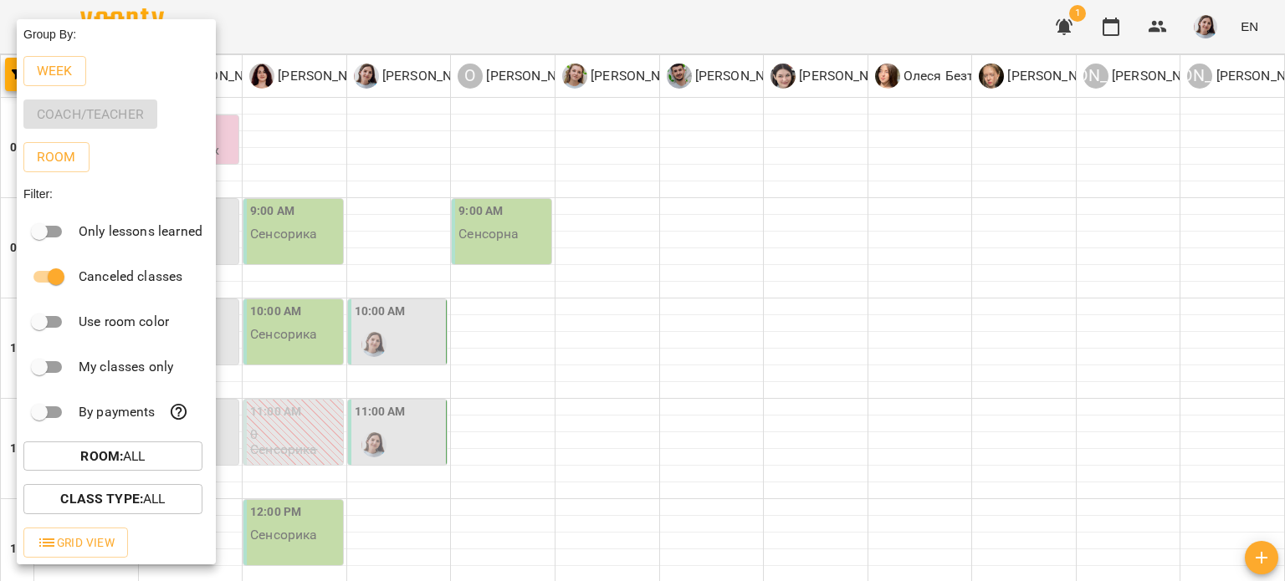
click at [817, 184] on div at bounding box center [642, 290] width 1285 height 581
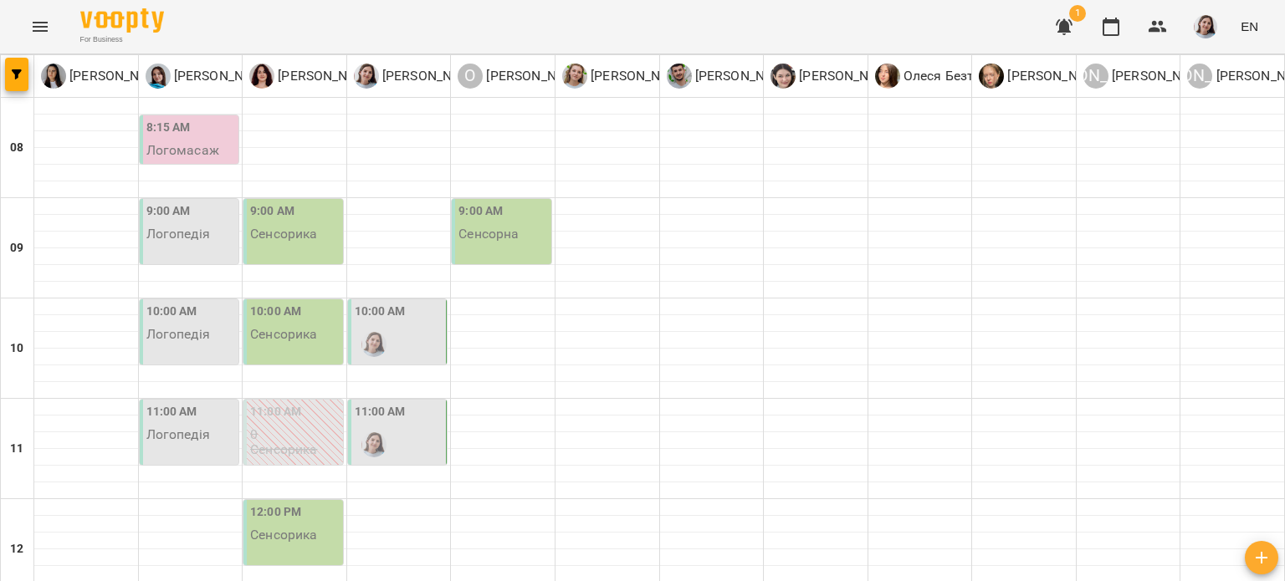
scroll to position [167, 0]
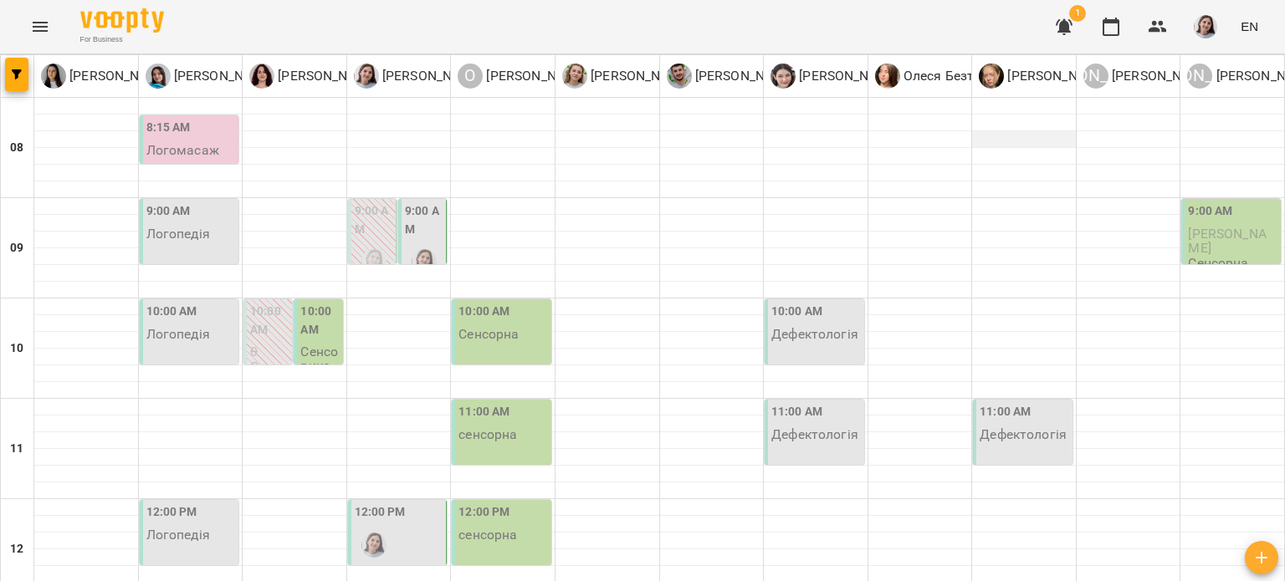
scroll to position [0, 0]
